Goal: Transaction & Acquisition: Purchase product/service

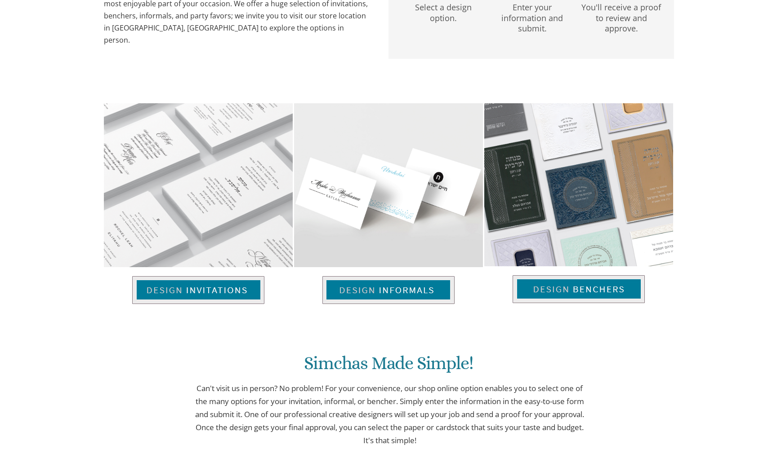
scroll to position [-32, 0]
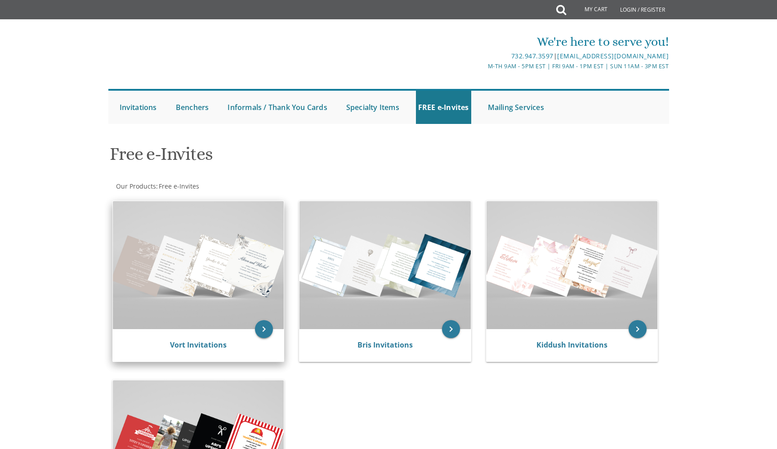
scroll to position [129, 0]
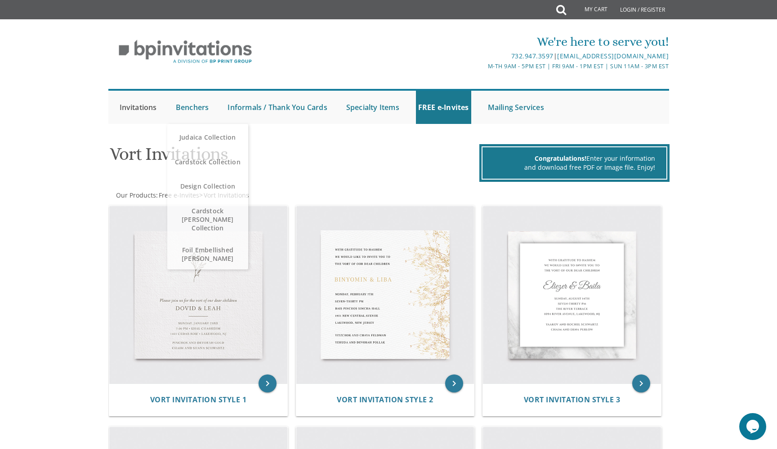
click at [156, 108] on link "Invitations" at bounding box center [138, 107] width 42 height 33
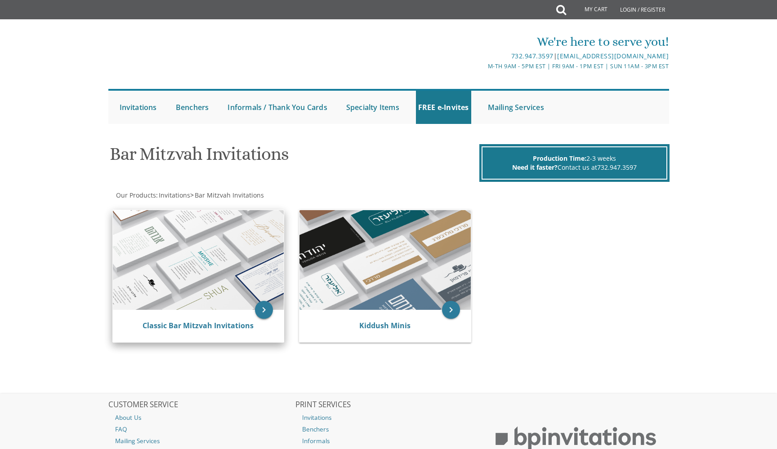
click at [264, 309] on icon "keyboard_arrow_right" at bounding box center [264, 310] width 18 height 18
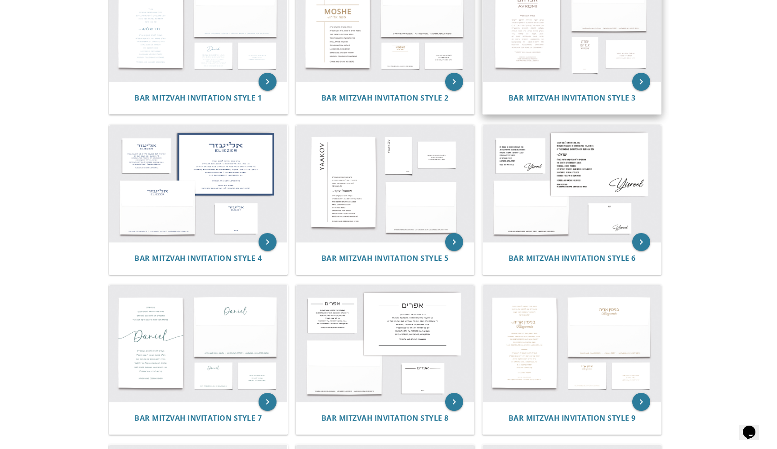
scroll to position [221, 0]
